Goal: Transaction & Acquisition: Book appointment/travel/reservation

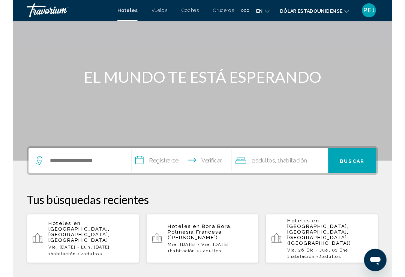
scroll to position [55, 0]
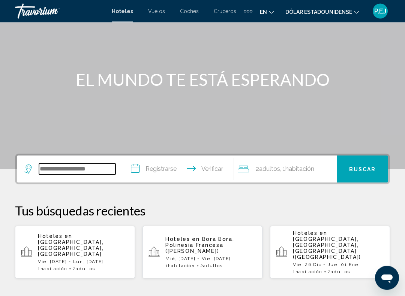
click at [66, 169] on input "Widget de búsqueda" at bounding box center [77, 169] width 76 height 11
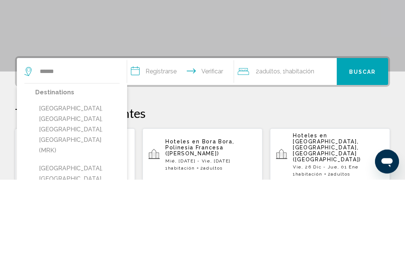
click at [71, 199] on button "[GEOGRAPHIC_DATA], [GEOGRAPHIC_DATA], [GEOGRAPHIC_DATA], [GEOGRAPHIC_DATA] (MRK)" at bounding box center [77, 227] width 84 height 56
type input "**********"
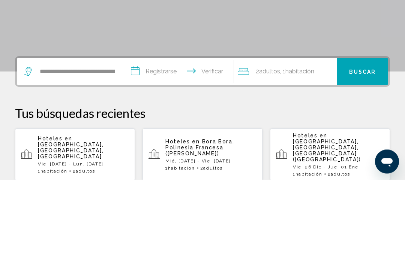
click at [132, 156] on input "**********" at bounding box center [181, 170] width 109 height 29
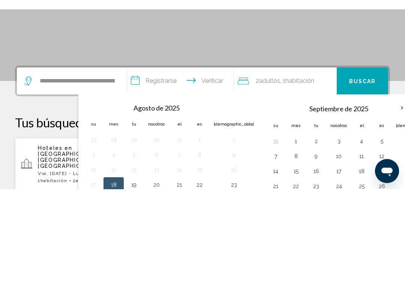
scroll to position [185, 0]
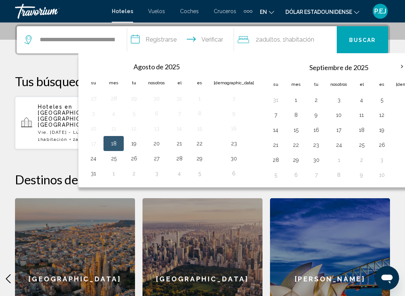
click at [355, 130] on button "18" at bounding box center [361, 130] width 12 height 10
click at [269, 146] on button "21" at bounding box center [275, 145] width 12 height 10
type input "**********"
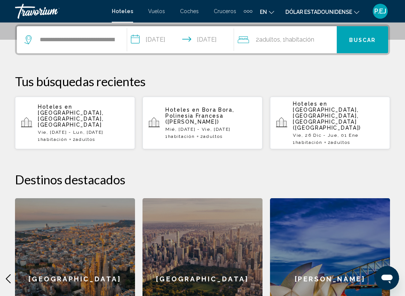
click at [363, 41] on font "Buscar" at bounding box center [362, 40] width 27 height 6
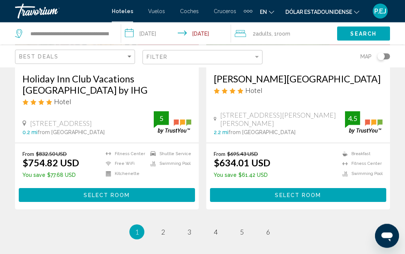
scroll to position [1582, 0]
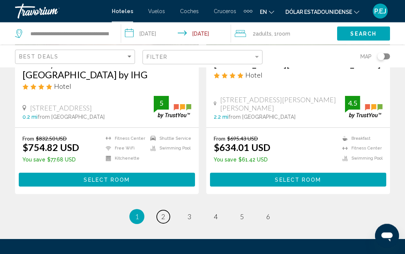
click at [164, 211] on link "page 2" at bounding box center [163, 217] width 13 height 13
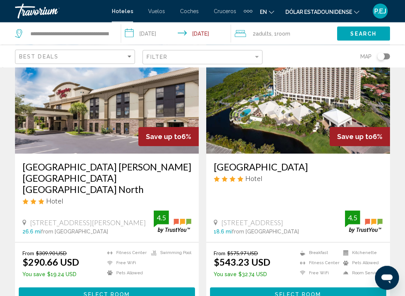
scroll to position [618, 0]
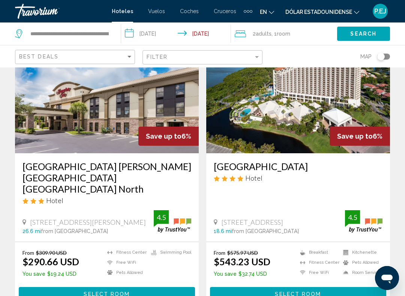
click at [299, 115] on img "Contenido principal" at bounding box center [298, 93] width 184 height 120
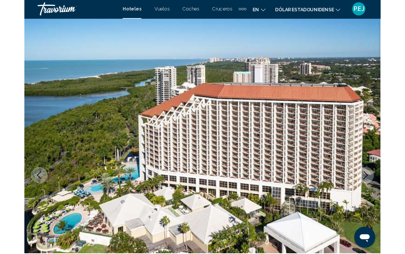
scroll to position [8, 0]
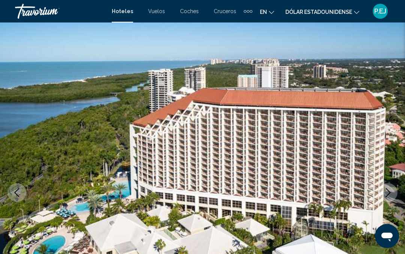
click at [387, 189] on icon "Next image" at bounding box center [387, 192] width 9 height 9
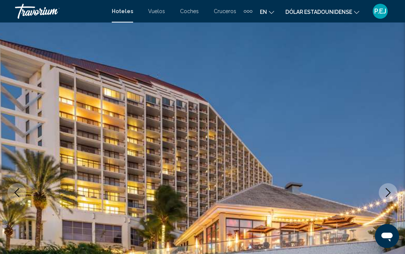
click at [390, 194] on icon "Next image" at bounding box center [387, 192] width 9 height 9
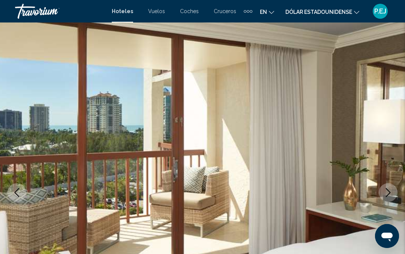
click at [390, 192] on icon "Next image" at bounding box center [387, 192] width 9 height 9
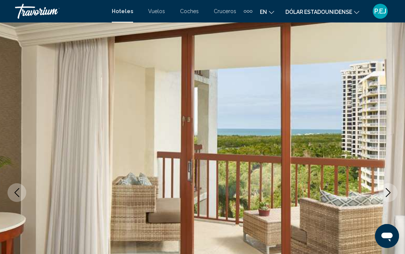
click at [389, 194] on icon "Next image" at bounding box center [387, 192] width 9 height 9
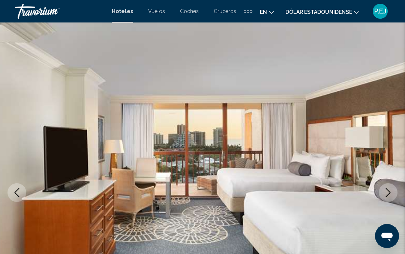
click at [390, 197] on icon "Next image" at bounding box center [387, 192] width 9 height 9
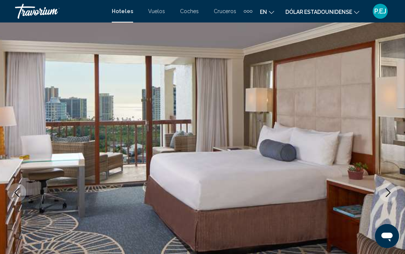
click at [390, 194] on icon "Next image" at bounding box center [387, 192] width 9 height 9
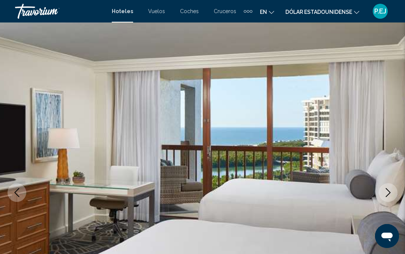
click at [389, 193] on icon "Next image" at bounding box center [387, 192] width 9 height 9
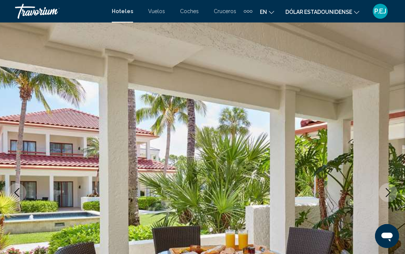
click at [388, 195] on icon "Next image" at bounding box center [388, 192] width 5 height 9
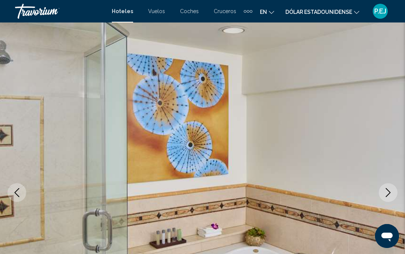
click at [387, 195] on icon "Next image" at bounding box center [387, 192] width 9 height 9
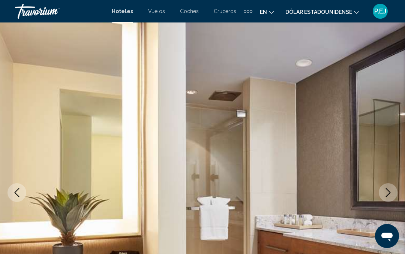
click at [385, 197] on icon "Next image" at bounding box center [387, 192] width 9 height 9
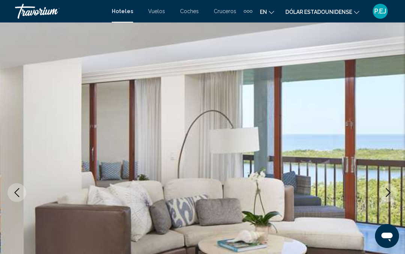
click at [391, 194] on icon "Next image" at bounding box center [387, 192] width 9 height 9
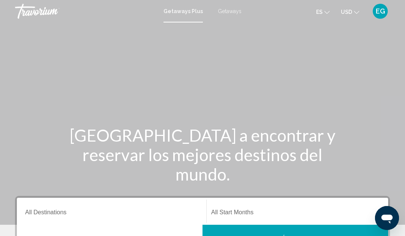
click at [232, 14] on span "Getaways" at bounding box center [230, 11] width 24 height 6
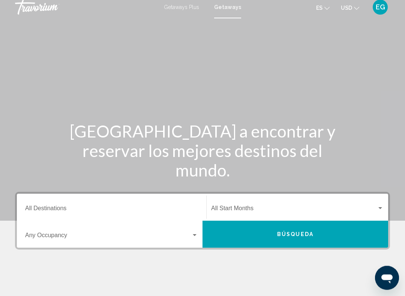
scroll to position [4, 0]
click at [93, 210] on input "Destination All Destinations" at bounding box center [111, 209] width 173 height 7
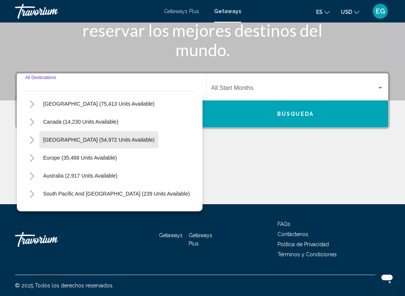
scroll to position [37, 0]
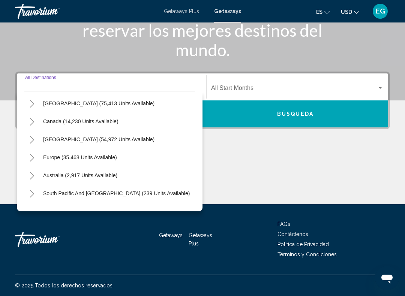
click at [39, 161] on button "Europe (35,468 units available)" at bounding box center [79, 157] width 81 height 17
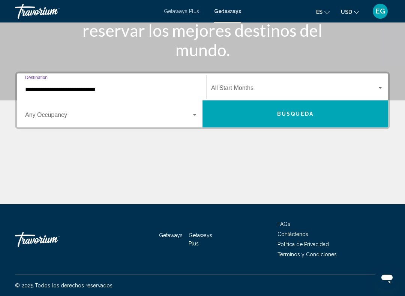
click at [126, 92] on input "**********" at bounding box center [111, 89] width 173 height 7
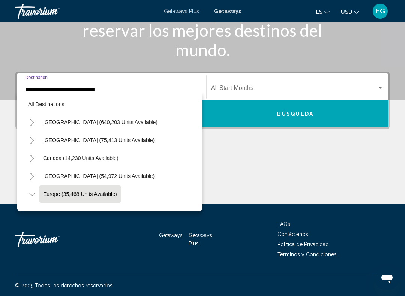
scroll to position [45, 0]
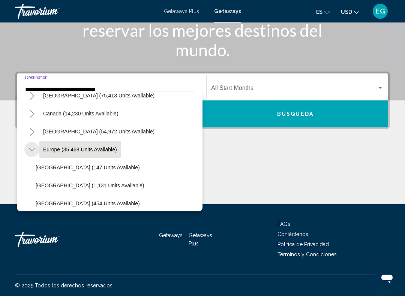
click at [34, 152] on icon "Toggle Europe (35,468 units available)" at bounding box center [32, 149] width 6 height 7
click at [33, 150] on icon "Toggle Europe (35,468 units available)" at bounding box center [32, 149] width 4 height 7
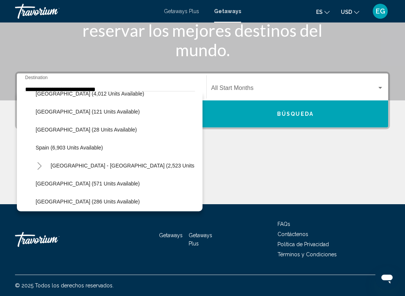
scroll to position [372, 0]
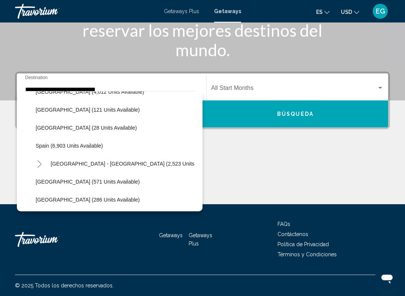
click at [48, 145] on span "Spain (6,903 units available)" at bounding box center [69, 146] width 67 height 6
type input "**********"
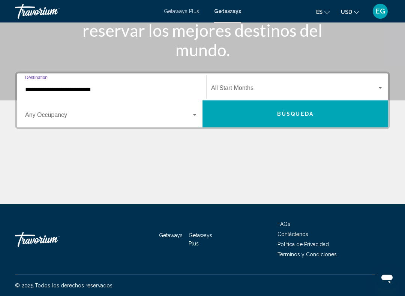
click at [196, 118] on div "Search widget" at bounding box center [111, 116] width 173 height 7
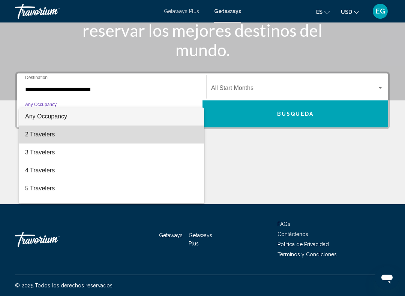
click at [90, 138] on span "2 Travelers" at bounding box center [111, 135] width 173 height 18
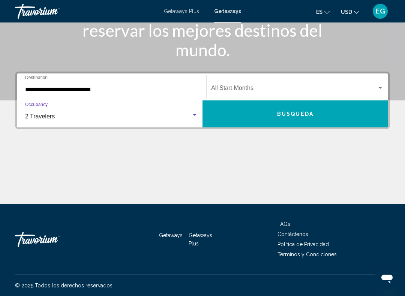
click at [306, 113] on span "Búsqueda" at bounding box center [295, 114] width 36 height 6
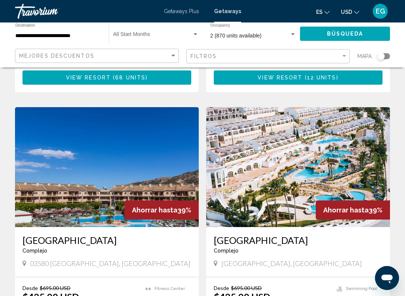
scroll to position [1299, 0]
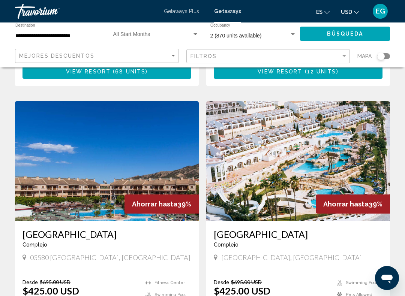
click at [334, 114] on img "Main content" at bounding box center [298, 161] width 184 height 120
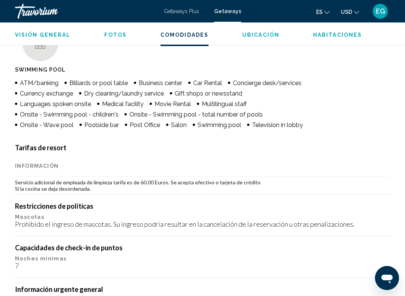
scroll to position [750, 0]
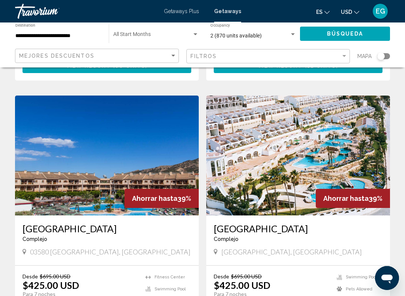
scroll to position [1305, 0]
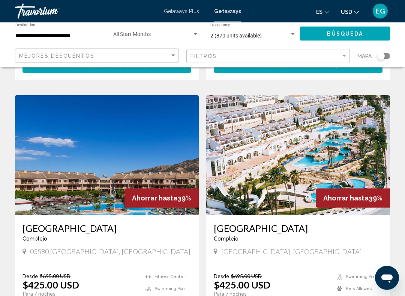
click at [271, 141] on img "Main content" at bounding box center [298, 156] width 184 height 120
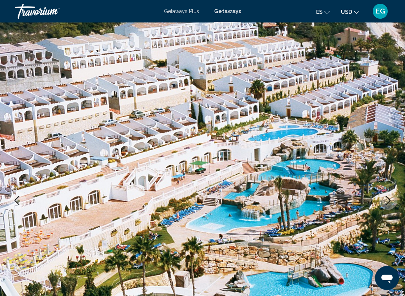
click at [390, 185] on img "Main content" at bounding box center [202, 200] width 405 height 356
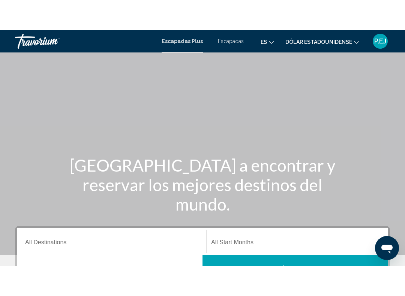
scroll to position [32, 0]
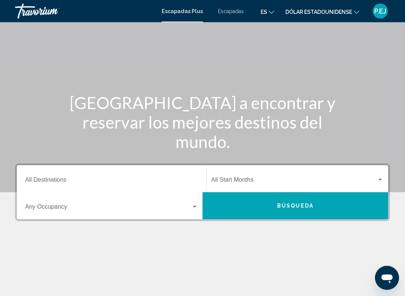
click at [98, 178] on input "Destination All Destinations" at bounding box center [111, 181] width 173 height 7
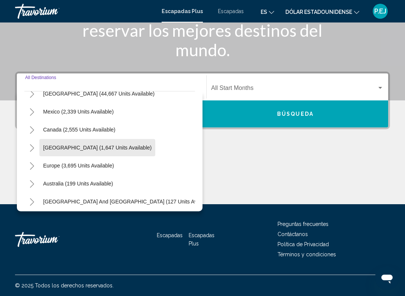
scroll to position [30, 0]
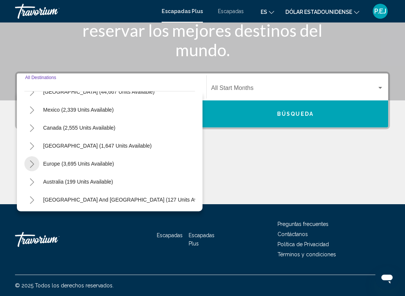
click at [37, 165] on button "Toggle Europe (3,695 units available)" at bounding box center [31, 163] width 15 height 15
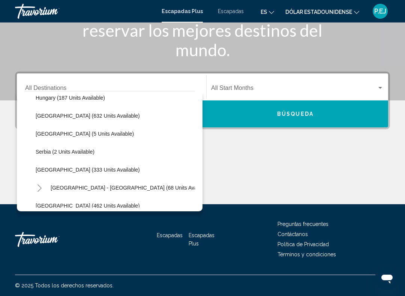
scroll to position [266, 0]
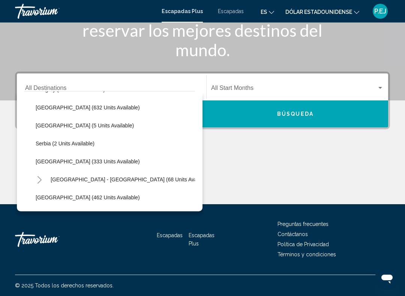
click at [112, 165] on li "Spain (333 units available)" at bounding box center [113, 161] width 163 height 18
click at [46, 165] on button "Spain (333 units available)" at bounding box center [88, 161] width 112 height 17
type input "**********"
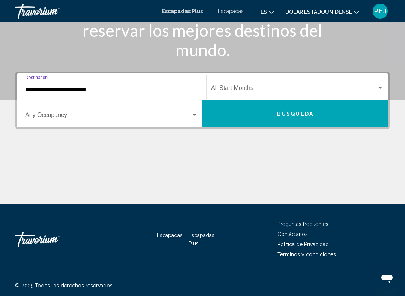
click at [131, 93] on input "**********" at bounding box center [111, 89] width 173 height 7
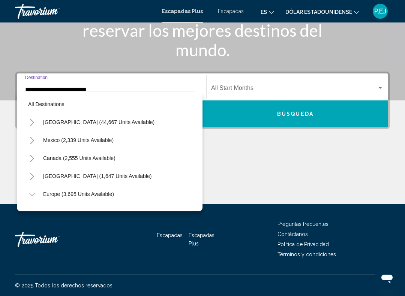
scroll to position [278, 0]
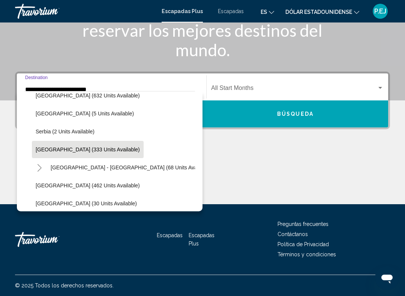
click at [250, 183] on div "Contenido principal" at bounding box center [202, 176] width 375 height 56
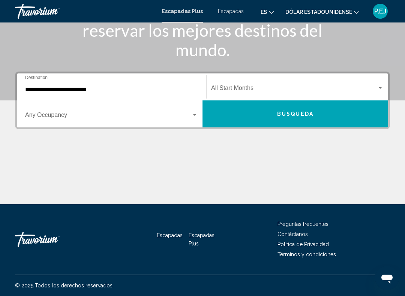
click at [196, 116] on div "Widget de búsqueda" at bounding box center [194, 115] width 7 height 6
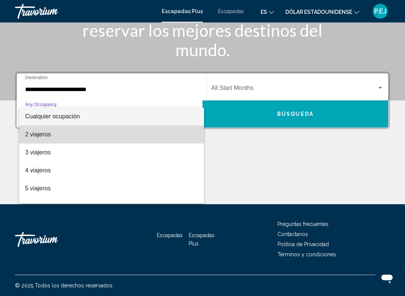
click at [70, 132] on span "2 viajeros" at bounding box center [111, 135] width 173 height 18
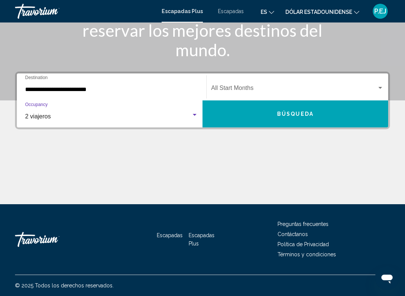
click at [304, 116] on span "Búsqueda" at bounding box center [295, 114] width 36 height 6
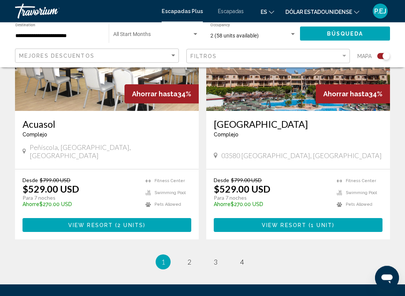
scroll to position [1678, 0]
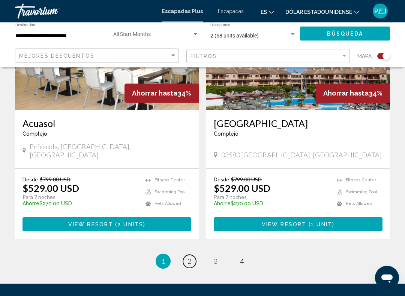
click at [189, 236] on span "2" at bounding box center [189, 261] width 4 height 8
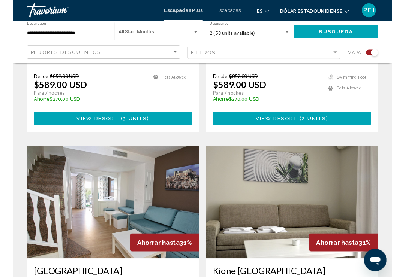
scroll to position [687, 0]
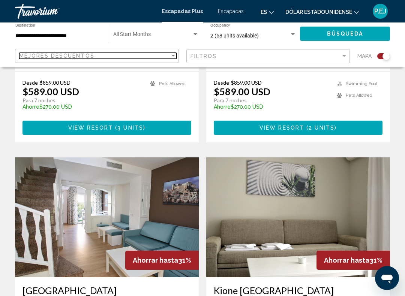
click at [97, 57] on div "Mejores descuentos" at bounding box center [94, 56] width 151 height 6
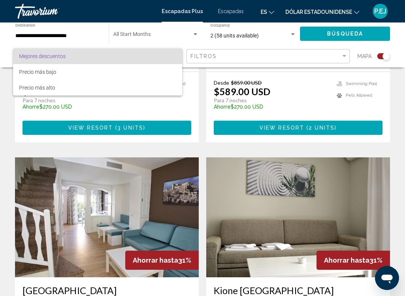
click at [222, 57] on div at bounding box center [202, 148] width 405 height 296
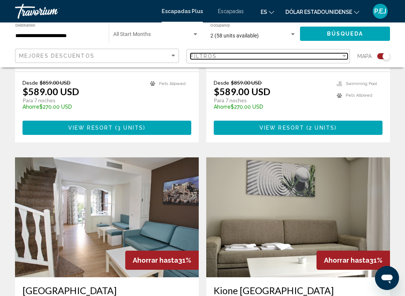
click at [339, 56] on div "Filtros" at bounding box center [265, 56] width 151 height 6
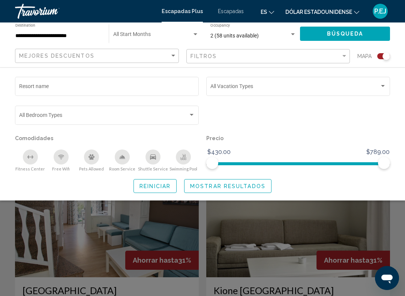
click at [82, 88] on input "Resort name" at bounding box center [107, 88] width 176 height 6
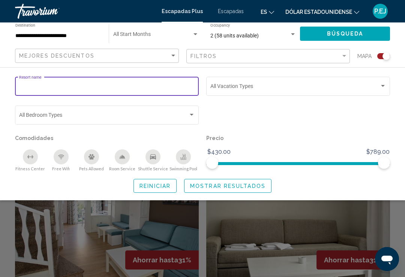
scroll to position [686, 0]
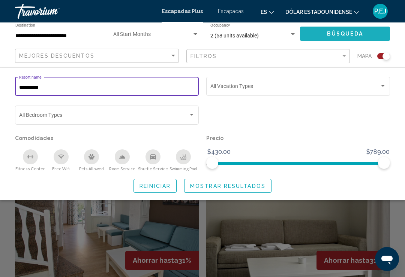
type input "*********"
click at [344, 33] on span "Búsqueda" at bounding box center [345, 34] width 36 height 6
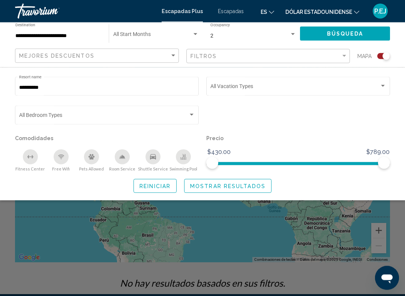
scroll to position [35, 0]
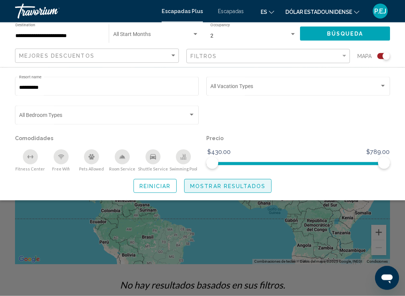
click at [226, 185] on span "Mostrar resultados" at bounding box center [227, 186] width 75 height 6
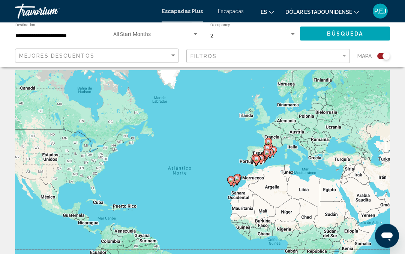
scroll to position [0, 0]
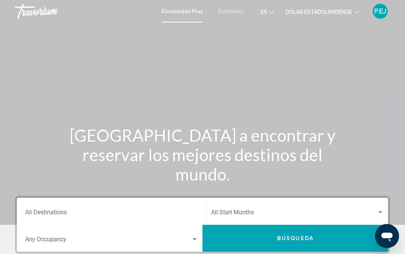
click at [48, 212] on input "Destination All Destinations" at bounding box center [111, 214] width 173 height 7
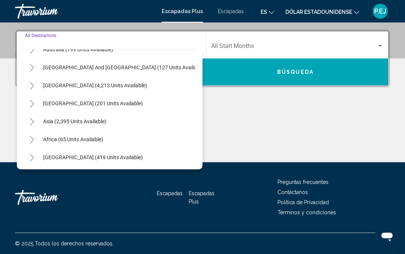
scroll to position [121, 0]
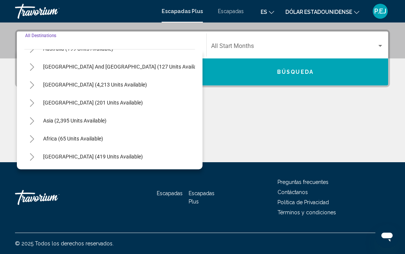
click at [40, 141] on button "Africa (65 units available)" at bounding box center [72, 138] width 67 height 17
type input "**********"
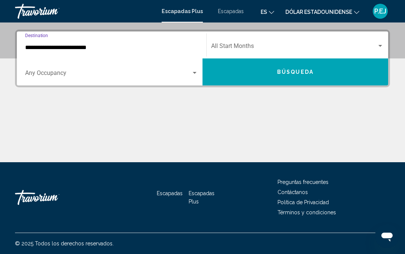
click at [98, 49] on input "**********" at bounding box center [111, 47] width 173 height 7
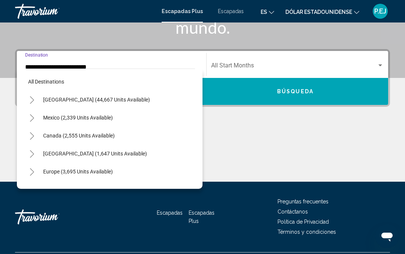
scroll to position [0, 0]
click at [148, 100] on div "United States (44,667 units available)" at bounding box center [109, 100] width 170 height 18
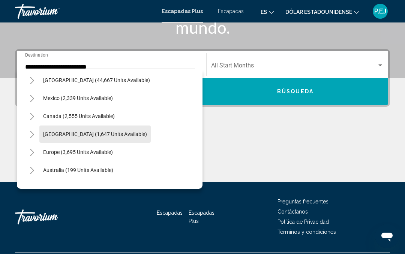
scroll to position [20, 0]
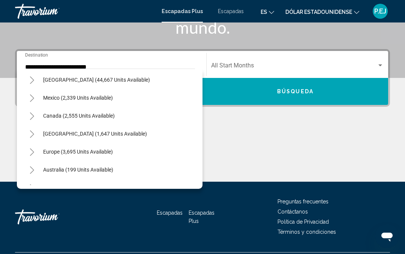
click at [128, 154] on div "Europe (3,695 units available)" at bounding box center [109, 152] width 170 height 18
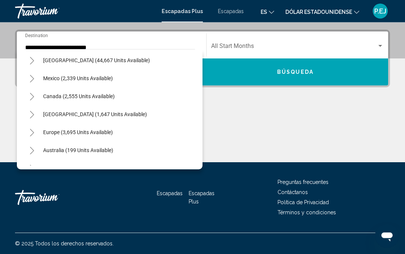
scroll to position [166, 0]
click at [37, 130] on button "Toggle Europe (3,695 units available)" at bounding box center [31, 132] width 15 height 15
click at [207, 77] on button "Búsqueda" at bounding box center [294, 71] width 185 height 27
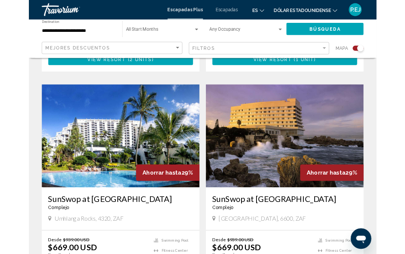
scroll to position [511, 0]
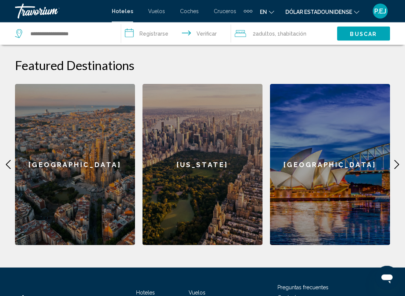
scroll to position [299, 0]
click at [91, 205] on div "[GEOGRAPHIC_DATA]" at bounding box center [75, 164] width 120 height 161
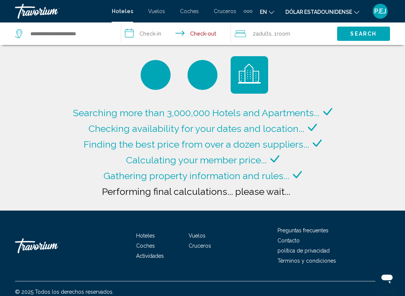
type input "**********"
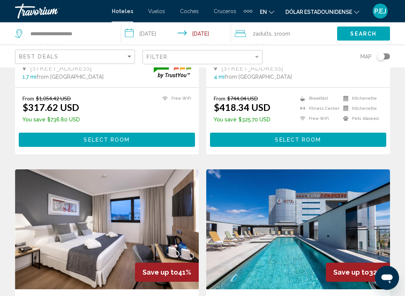
scroll to position [192, 0]
click at [359, 236] on img "Contenido principal" at bounding box center [298, 229] width 184 height 120
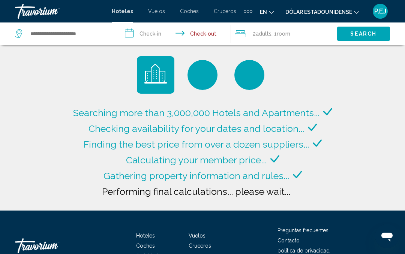
type input "**********"
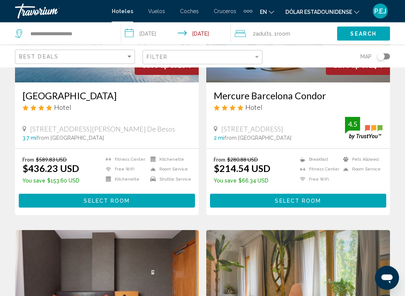
scroll to position [933, 0]
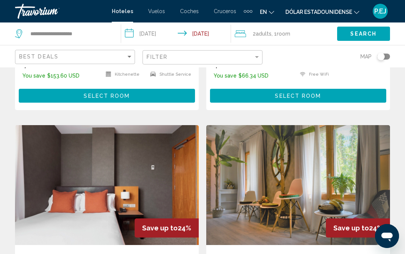
scroll to position [1035, 0]
